Goal: Transaction & Acquisition: Purchase product/service

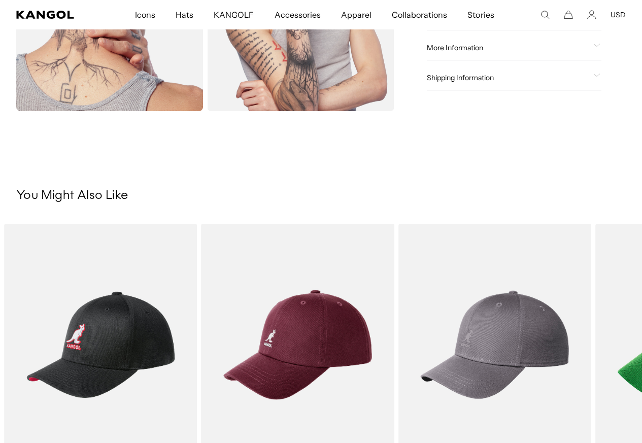
scroll to position [0, 208]
click at [593, 48] on span at bounding box center [597, 48] width 8 height 8
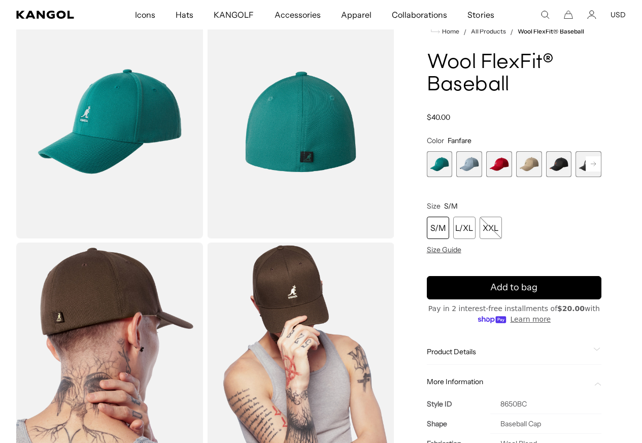
click at [546, 177] on fieldset "Color Fanfare Previous Next Fanfare Variant sold out or unavailable [PERSON_NAM…" at bounding box center [514, 156] width 174 height 41
click at [549, 177] on span "5 of 17" at bounding box center [559, 164] width 26 height 26
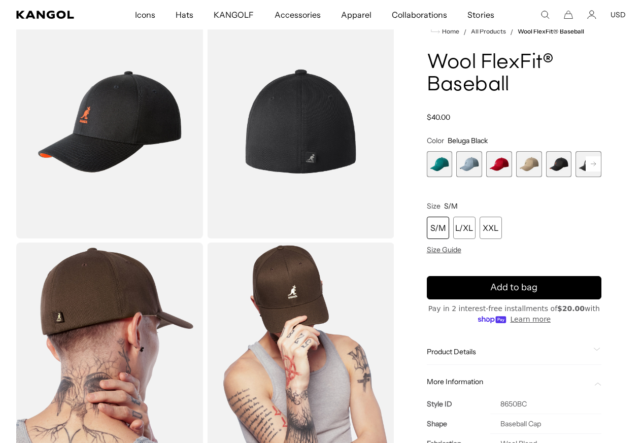
click at [590, 166] on icon at bounding box center [592, 164] width 5 height 4
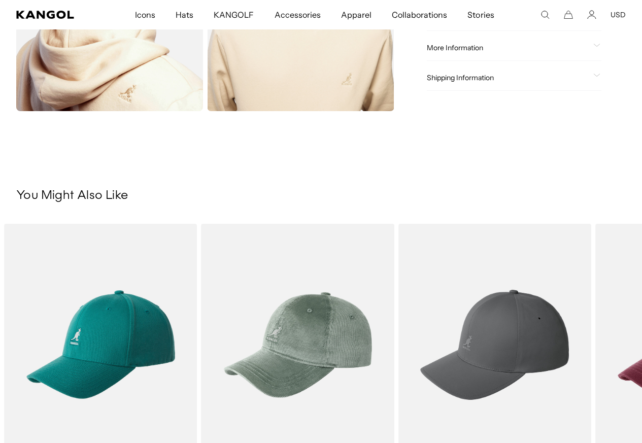
scroll to position [0, 208]
click at [570, 60] on div "More Information Style ID K5389 Shape Baseball Cap Fabrication Corduroy Materia…" at bounding box center [514, 48] width 174 height 26
click at [593, 46] on icon at bounding box center [596, 45] width 6 height 3
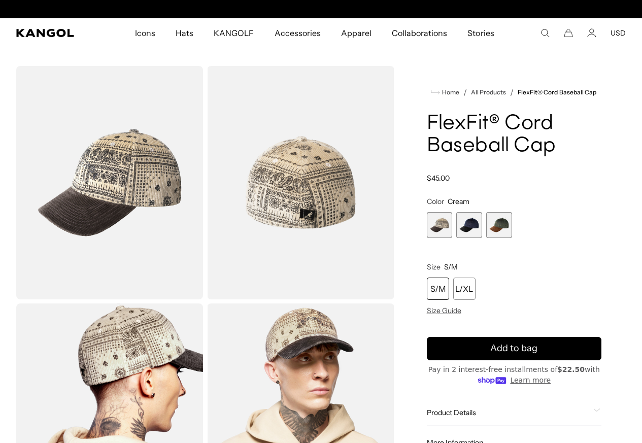
scroll to position [0, 0]
click at [452, 238] on span "1 of 3" at bounding box center [440, 225] width 26 height 26
